Goal: Book appointment/travel/reservation

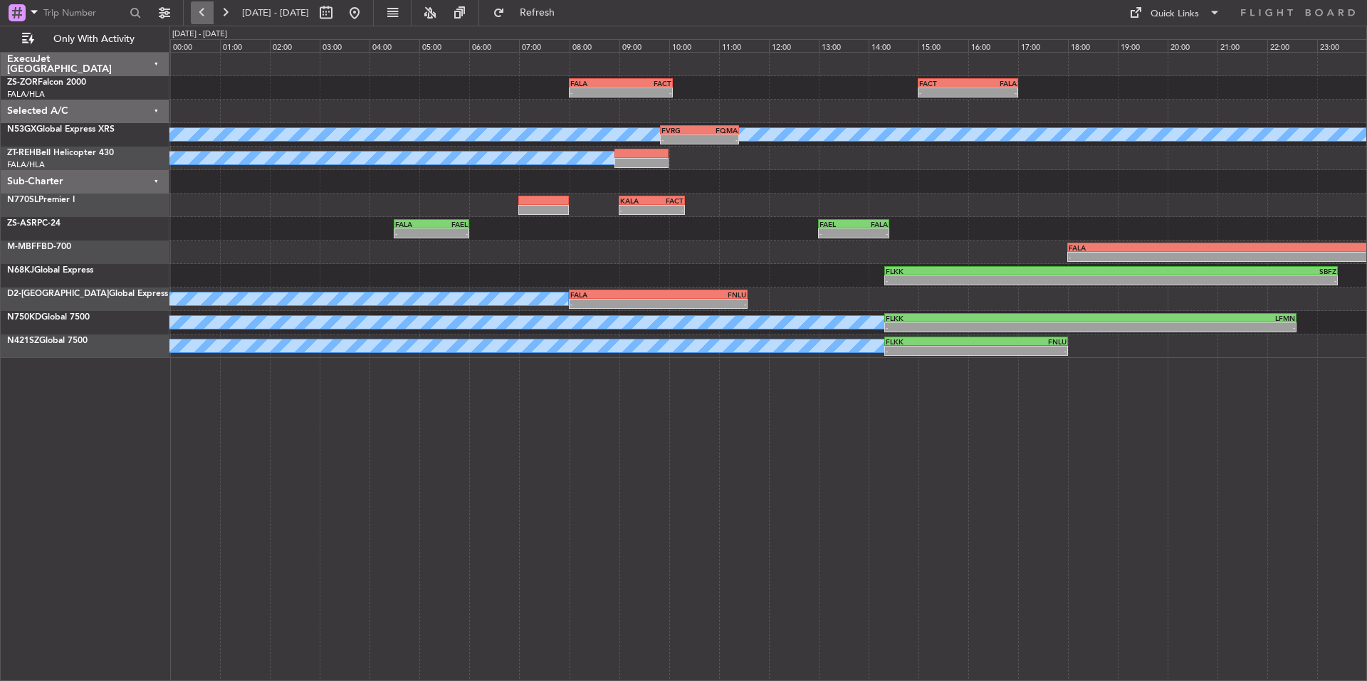
click at [202, 8] on button at bounding box center [202, 12] width 23 height 23
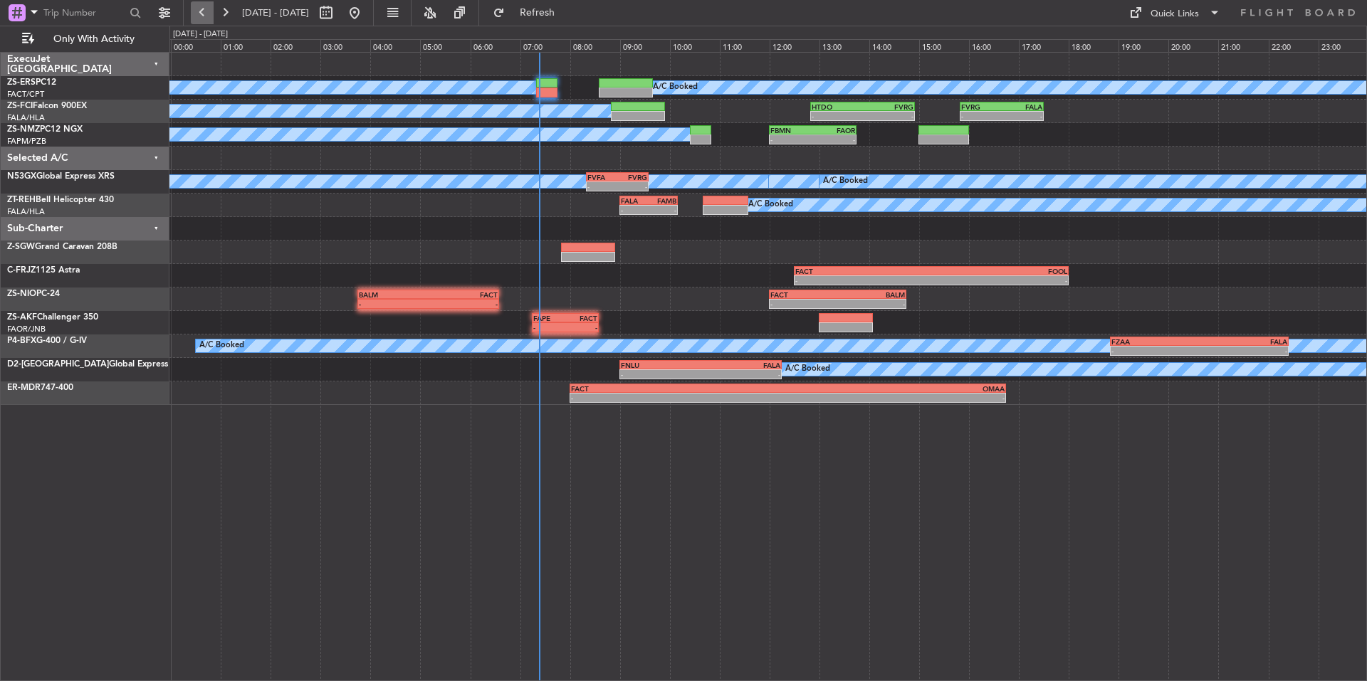
click at [202, 8] on button at bounding box center [202, 12] width 23 height 23
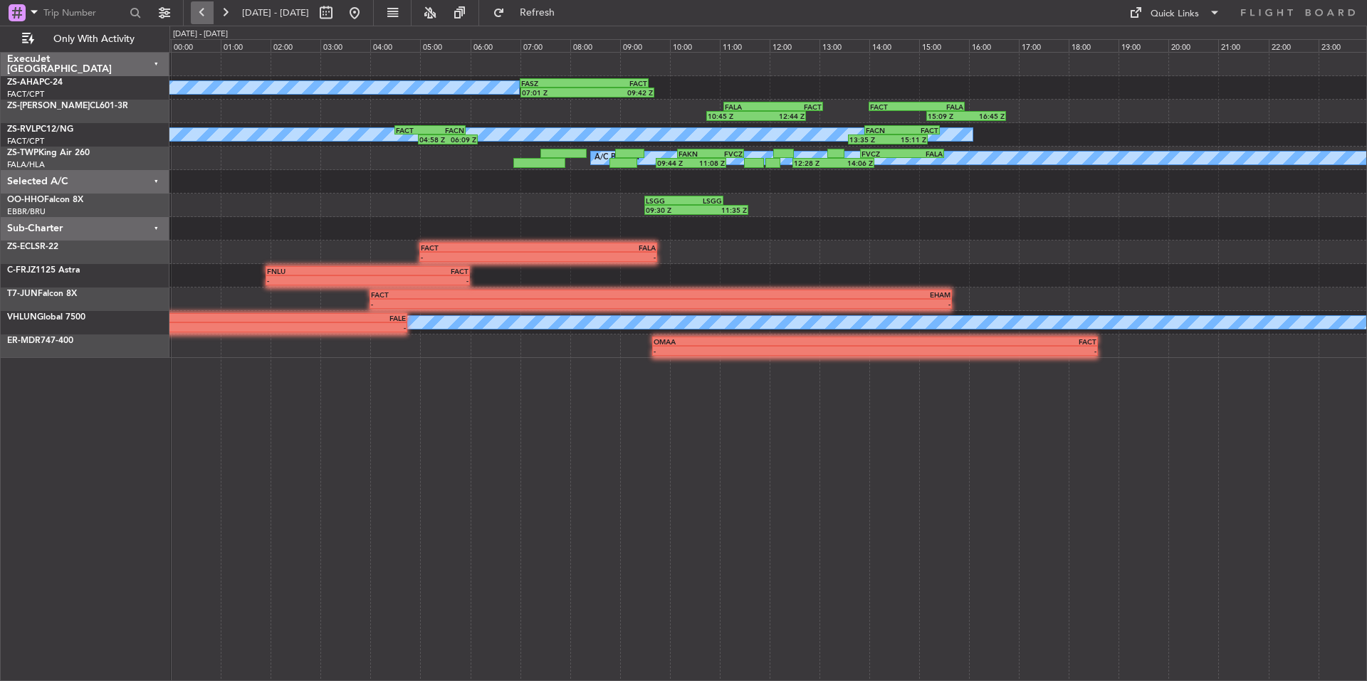
click at [202, 8] on button at bounding box center [202, 12] width 23 height 23
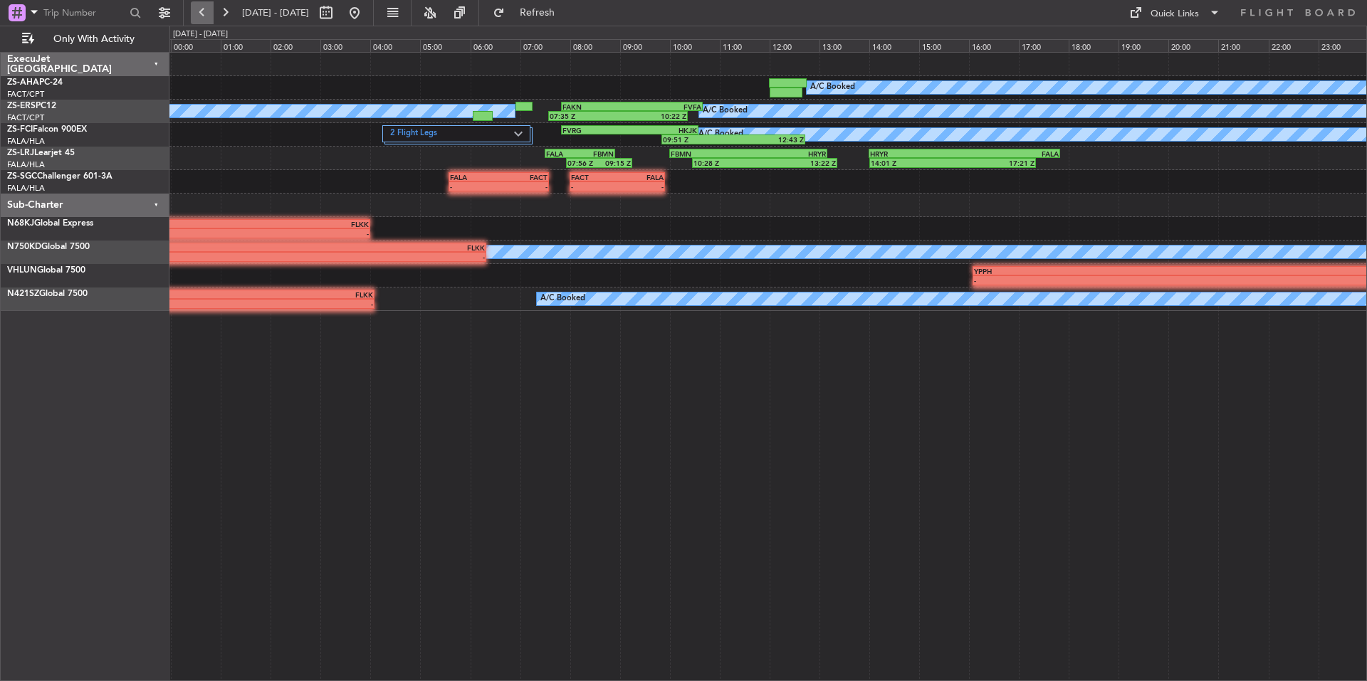
click at [202, 8] on button at bounding box center [202, 12] width 23 height 23
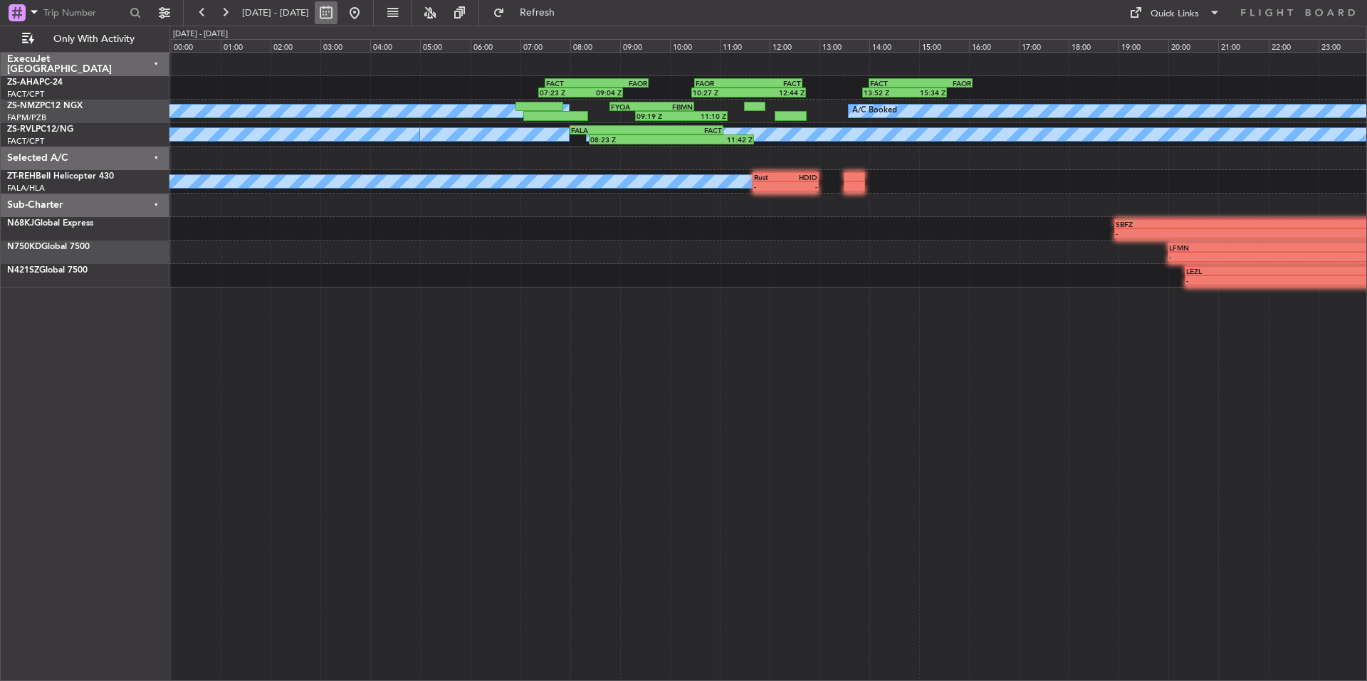
click at [337, 9] on button at bounding box center [326, 12] width 23 height 23
select select "8"
select select "2025"
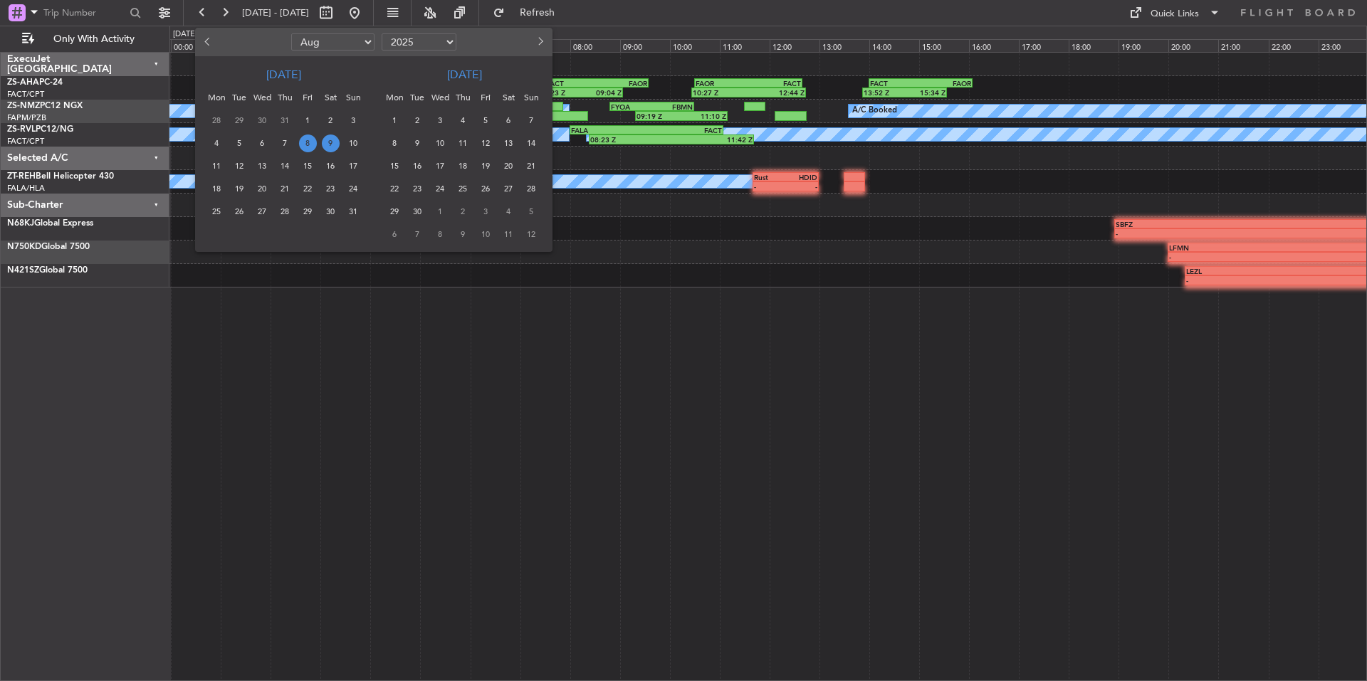
click at [208, 33] on button "Previous month" at bounding box center [209, 42] width 16 height 23
select select "7"
click at [325, 145] on span "12" at bounding box center [331, 144] width 18 height 18
click at [353, 137] on span "13" at bounding box center [354, 144] width 18 height 18
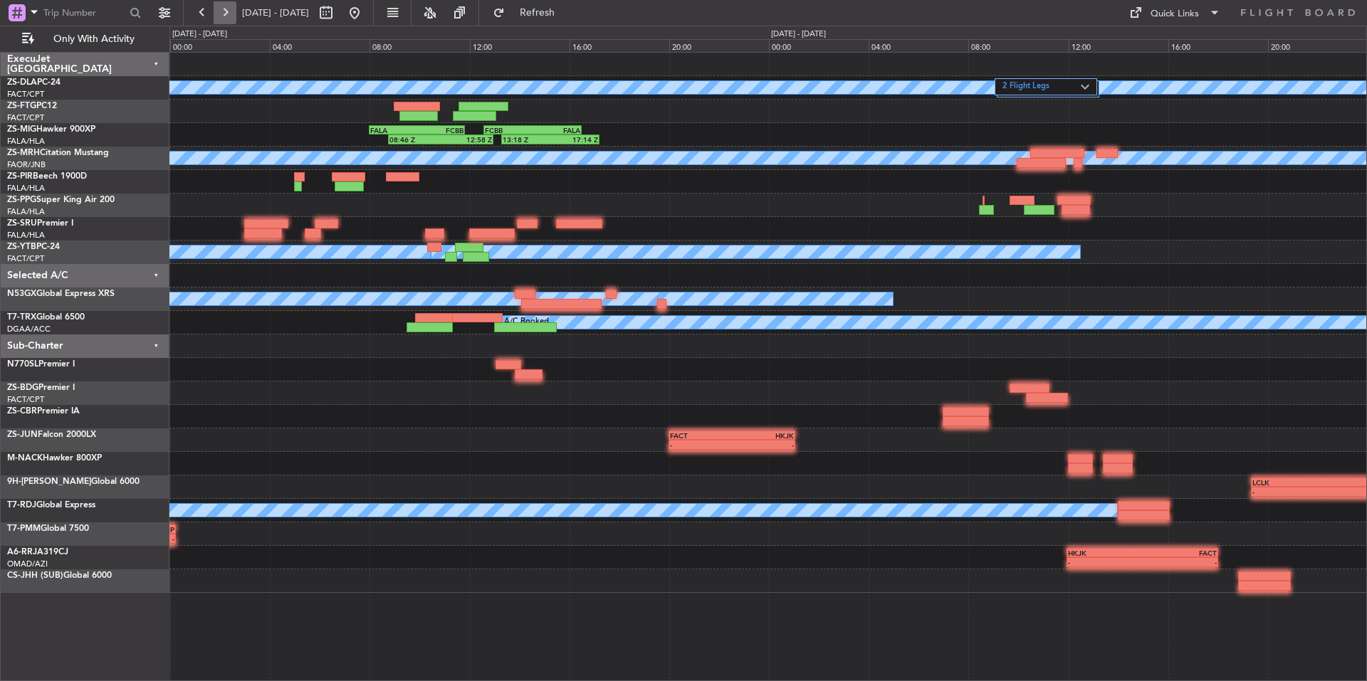
click at [225, 3] on button at bounding box center [225, 12] width 23 height 23
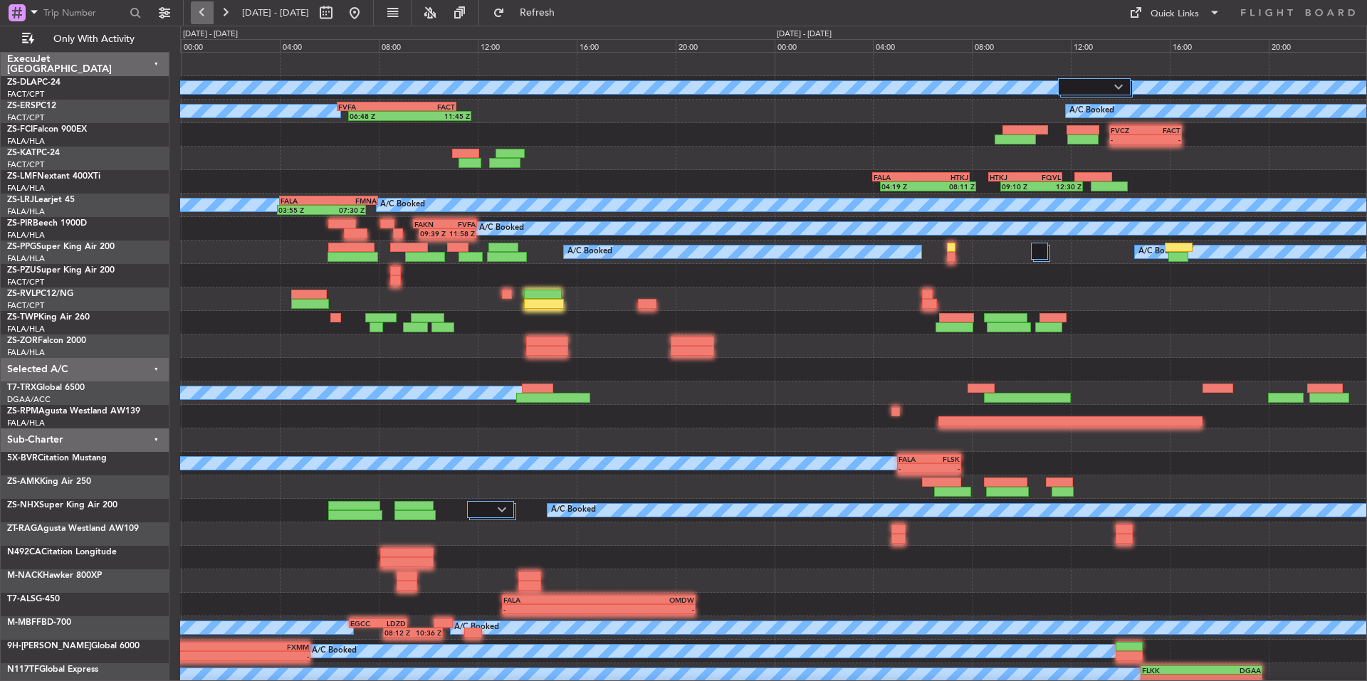
click at [210, 5] on button at bounding box center [202, 12] width 23 height 23
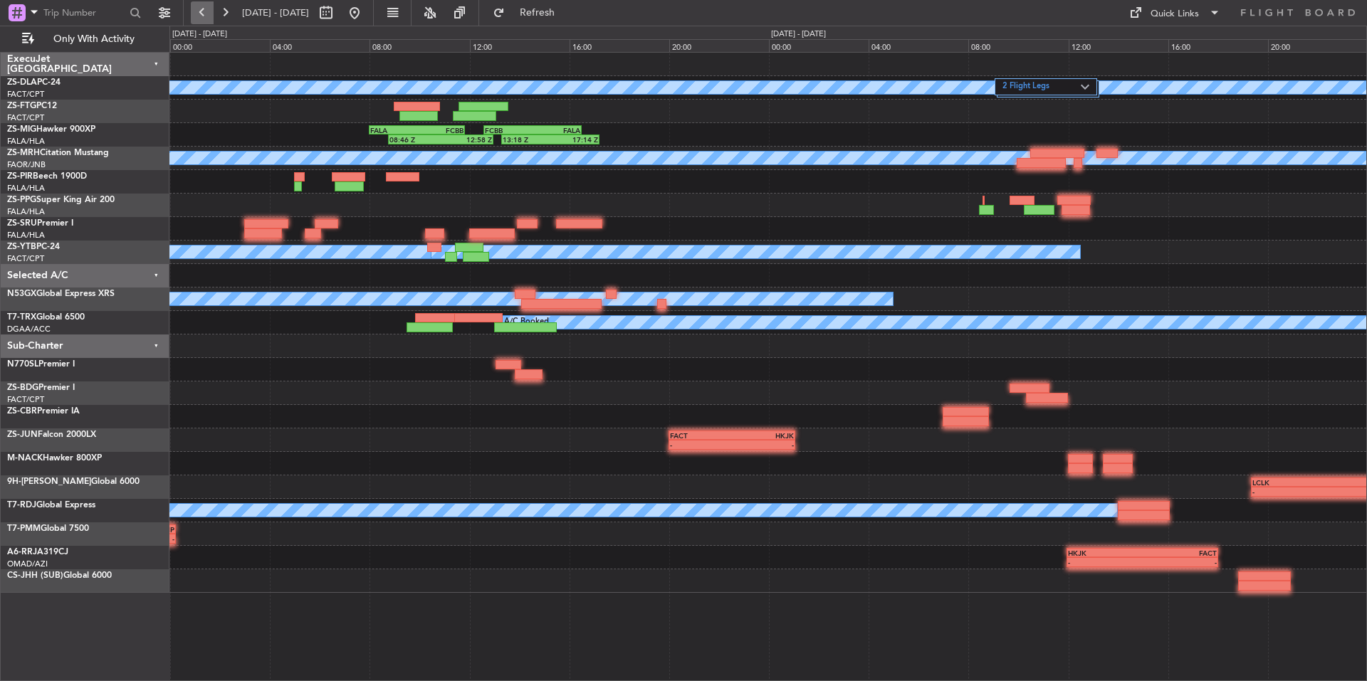
click at [210, 5] on button at bounding box center [202, 12] width 23 height 23
